Goal: Task Accomplishment & Management: Use online tool/utility

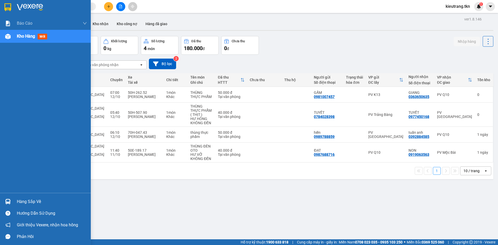
click at [25, 204] on div "Hàng sắp về" at bounding box center [52, 202] width 70 height 8
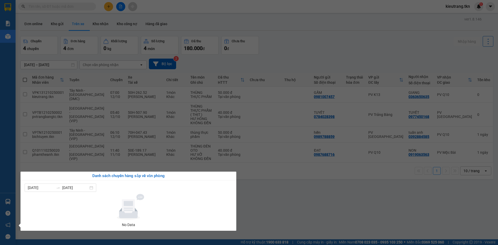
click at [273, 200] on section "Kết quả tìm kiếm ( 0 ) Bộ lọc No Data kieutrang.tkn 1 Báo cáo Mẫu 1: Báo cáo dò…" at bounding box center [249, 122] width 498 height 245
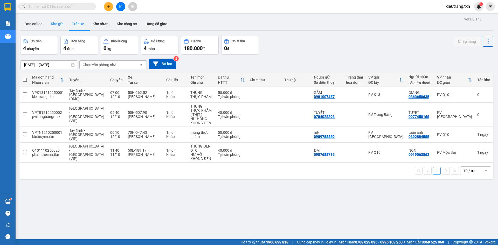
click at [61, 28] on button "Kho gửi" at bounding box center [57, 24] width 21 height 12
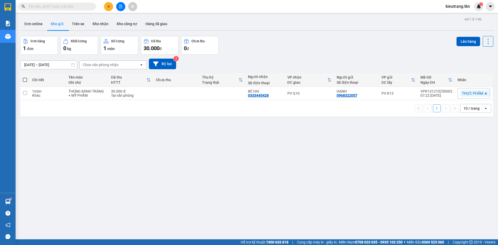
click at [25, 82] on span at bounding box center [25, 80] width 4 height 4
click at [25, 77] on input "checkbox" at bounding box center [25, 77] width 0 height 0
checkbox input "true"
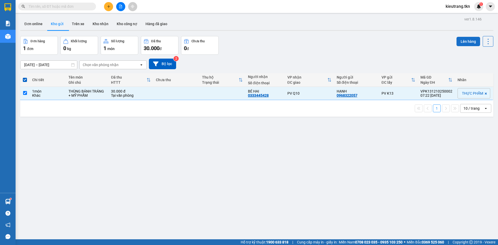
click at [458, 43] on button "Lên hàng" at bounding box center [468, 41] width 24 height 9
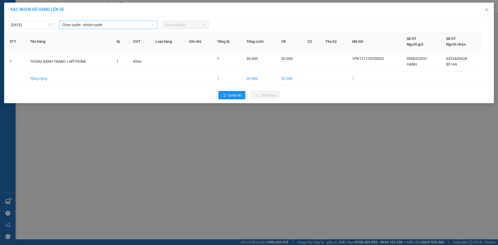
click at [120, 25] on span "Chọn tuyến - nhóm tuyến" at bounding box center [108, 25] width 92 height 8
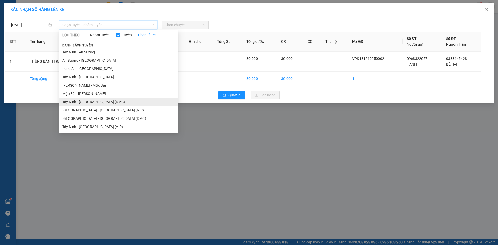
click at [112, 104] on li "Tây Ninh - [GEOGRAPHIC_DATA] (DMC)" at bounding box center [118, 102] width 119 height 8
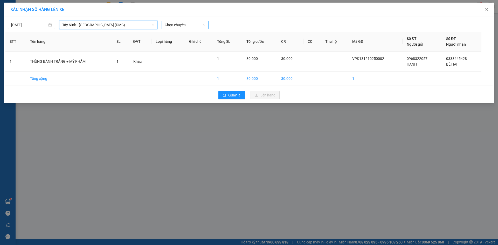
click at [183, 25] on span "Chọn chuyến" at bounding box center [185, 25] width 41 height 8
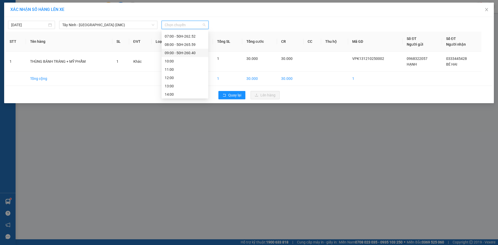
click at [185, 56] on div "09:00 - 50H-260.40" at bounding box center [184, 53] width 47 height 8
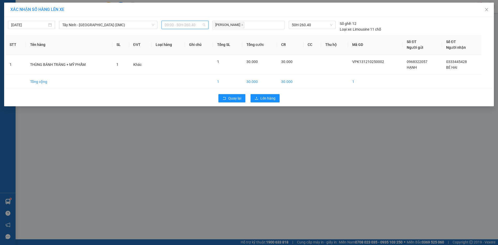
click at [185, 25] on span "09:00 - 50H-260.40" at bounding box center [185, 25] width 41 height 8
click at [183, 45] on div "08:00 - 50H-265.59" at bounding box center [185, 45] width 40 height 6
click at [266, 96] on div "Quay lại Lên hàng" at bounding box center [248, 97] width 487 height 13
click at [268, 101] on span "Lên hàng" at bounding box center [267, 98] width 15 height 6
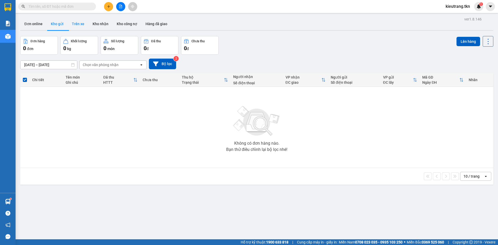
click at [75, 25] on button "Trên xe" at bounding box center [78, 24] width 21 height 12
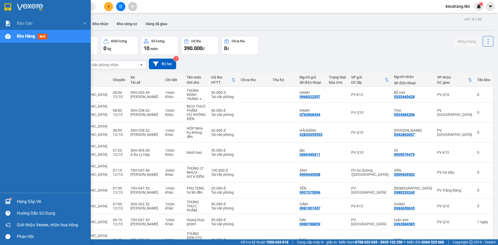
click at [18, 202] on div "Hàng sắp về" at bounding box center [52, 202] width 70 height 8
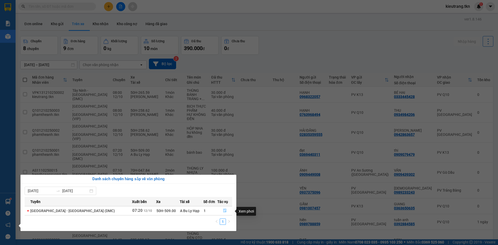
click at [223, 211] on icon "file-done" at bounding box center [224, 211] width 3 height 4
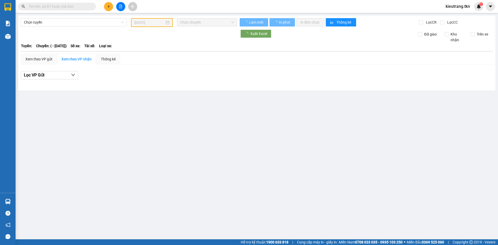
type input "[DATE]"
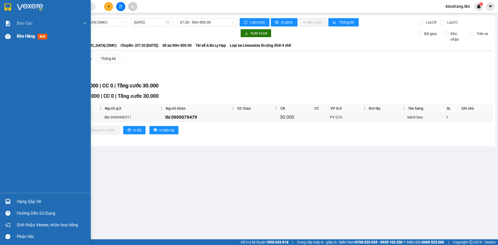
click at [24, 34] on span "Kho hàng" at bounding box center [26, 36] width 18 height 5
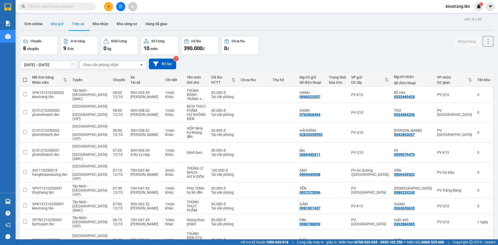
click at [59, 25] on button "Kho gửi" at bounding box center [57, 24] width 21 height 12
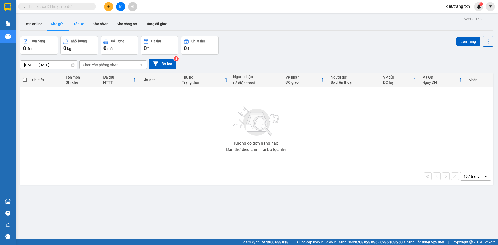
click at [79, 24] on button "Trên xe" at bounding box center [78, 24] width 21 height 12
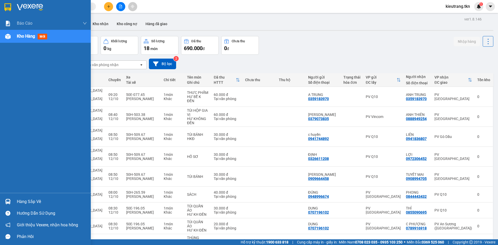
click at [27, 202] on div "Hàng sắp về" at bounding box center [52, 202] width 70 height 8
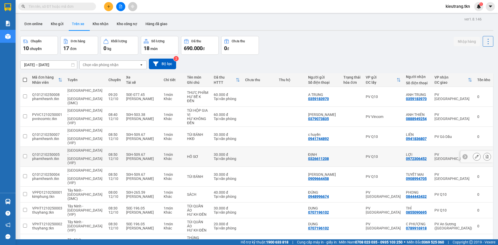
click at [87, 135] on section "Kết quả tìm kiếm ( 0 ) Bộ lọc No Data kieutrang.tkn 1 Báo cáo Mẫu 1: Báo cáo dò…" at bounding box center [249, 122] width 498 height 245
click at [99, 21] on button "Kho nhận" at bounding box center [100, 24] width 24 height 12
type input "[DATE] – [DATE]"
